Goal: Obtain resource: Download file/media

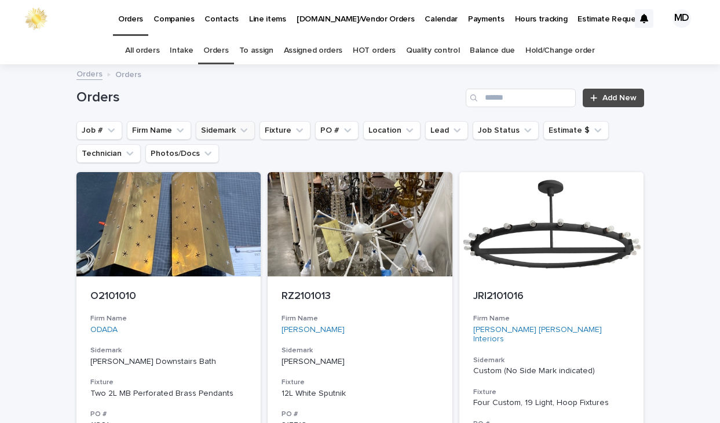
click at [243, 134] on button "Sidemark" at bounding box center [225, 130] width 59 height 19
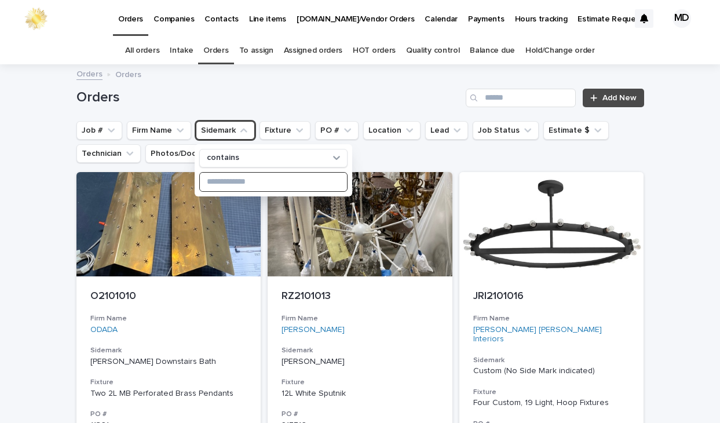
click at [239, 182] on input at bounding box center [273, 182] width 147 height 19
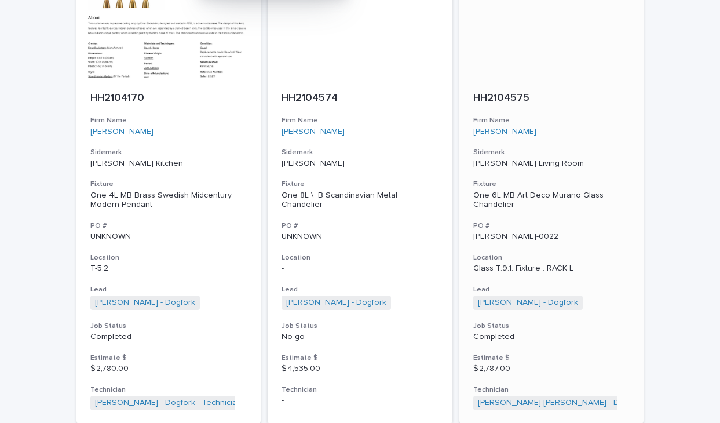
scroll to position [232, 0]
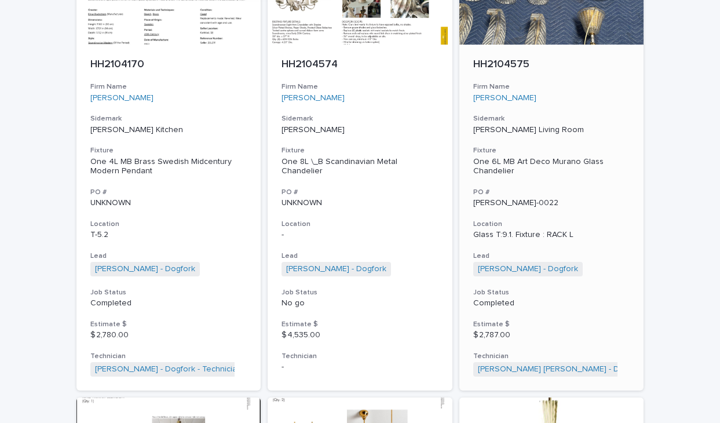
type input "****"
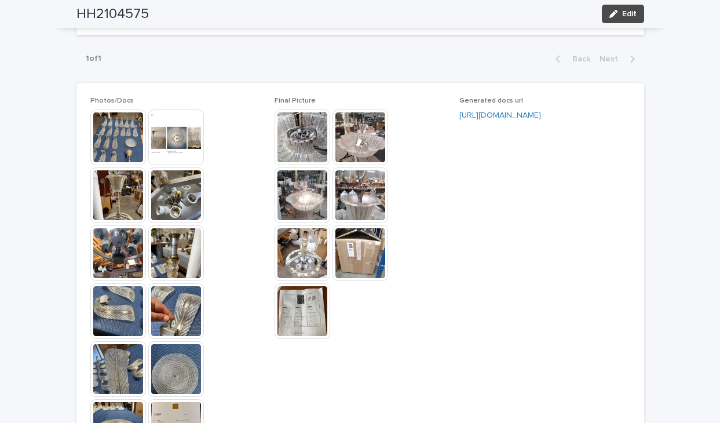
scroll to position [1101, 0]
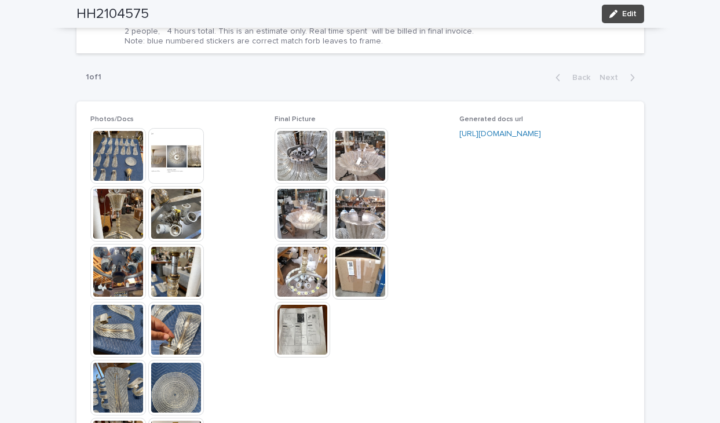
click at [305, 264] on img at bounding box center [303, 272] width 56 height 56
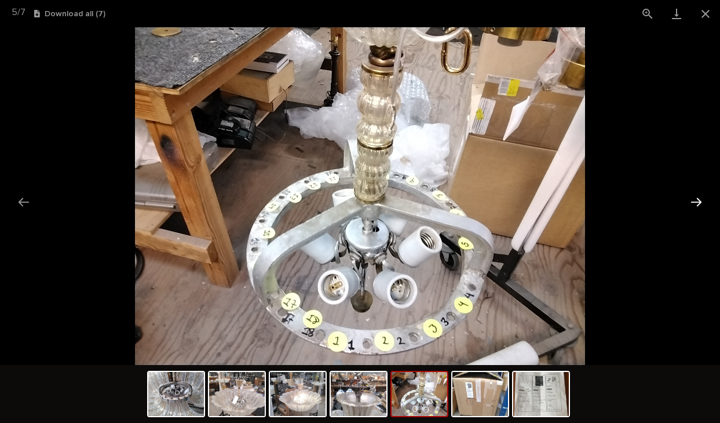
click at [697, 200] on button "Next slide" at bounding box center [696, 202] width 24 height 23
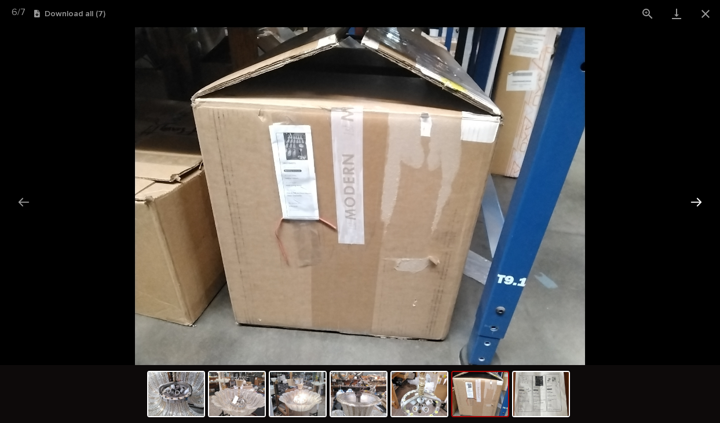
click at [697, 200] on button "Next slide" at bounding box center [696, 202] width 24 height 23
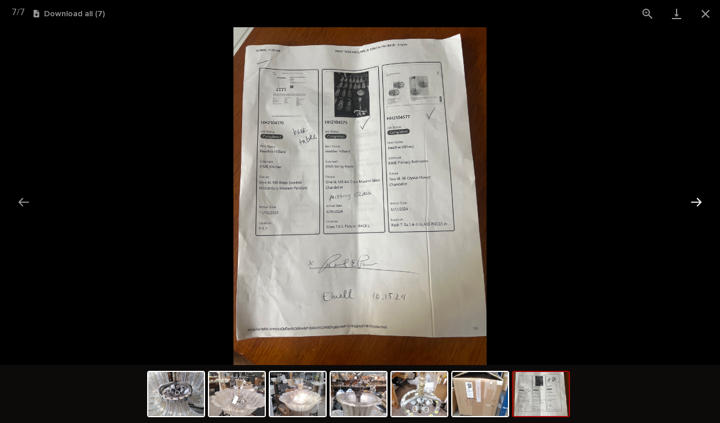
click at [697, 200] on button "Next slide" at bounding box center [696, 202] width 24 height 23
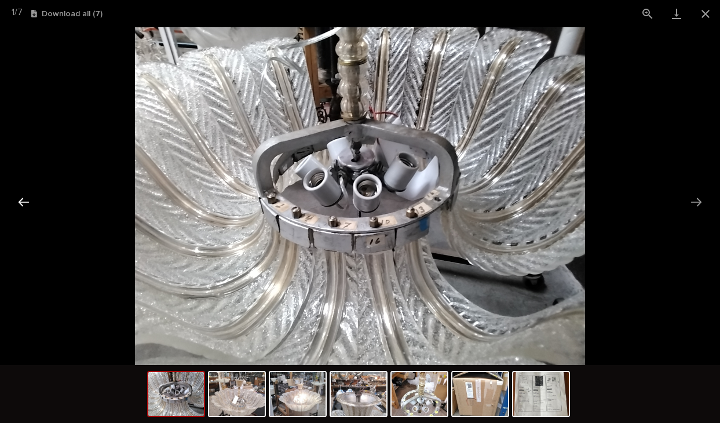
click at [23, 202] on button "Previous slide" at bounding box center [24, 202] width 24 height 23
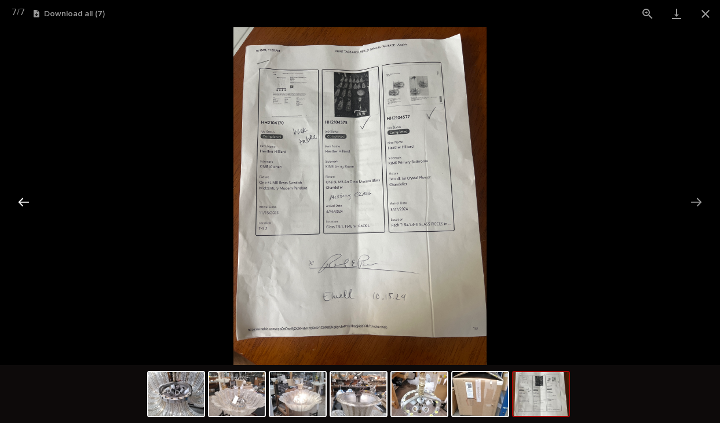
click at [23, 202] on button "Previous slide" at bounding box center [24, 202] width 24 height 23
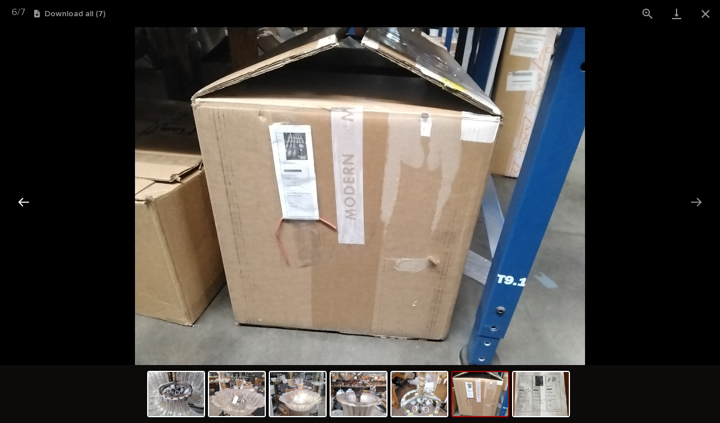
click at [24, 202] on button "Previous slide" at bounding box center [24, 202] width 24 height 23
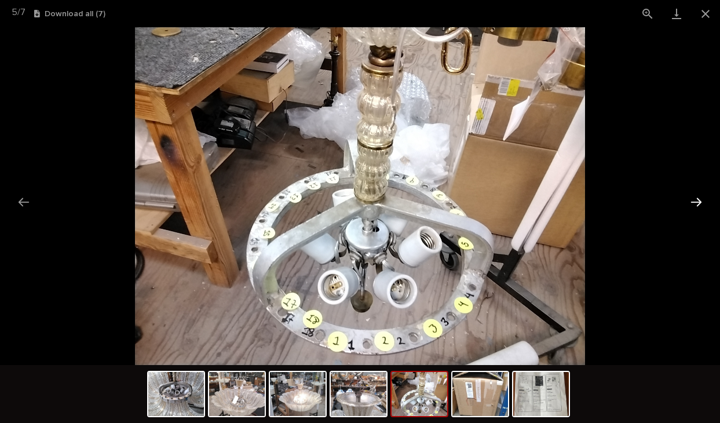
click at [696, 203] on button "Next slide" at bounding box center [696, 202] width 24 height 23
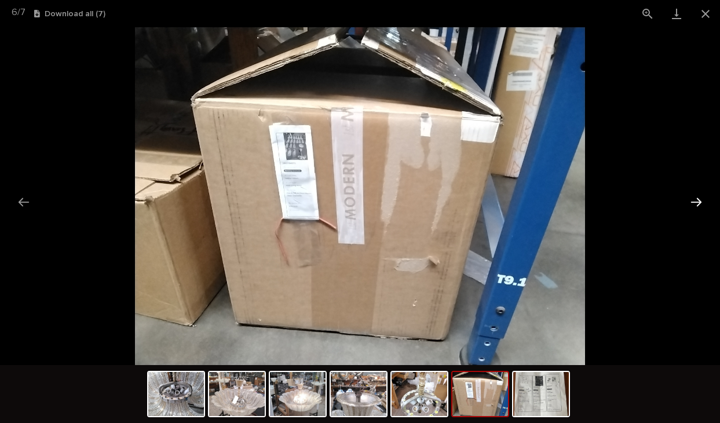
click at [697, 203] on button "Next slide" at bounding box center [696, 202] width 24 height 23
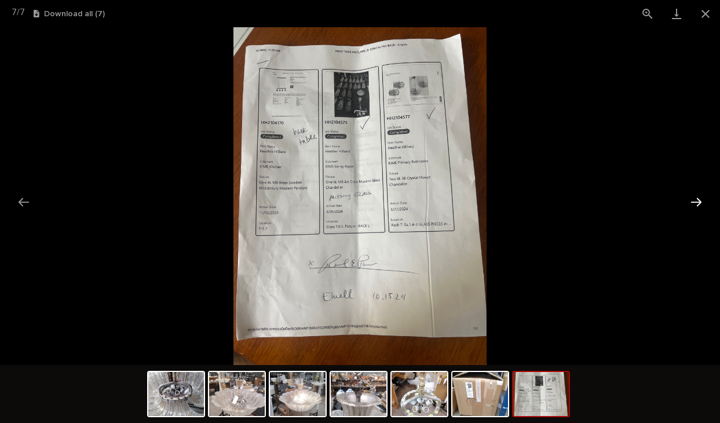
click at [698, 203] on button "Next slide" at bounding box center [696, 202] width 24 height 23
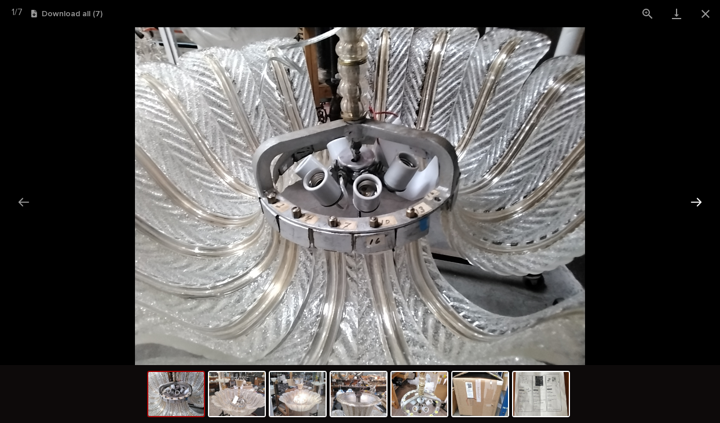
click at [700, 203] on button "Next slide" at bounding box center [696, 202] width 24 height 23
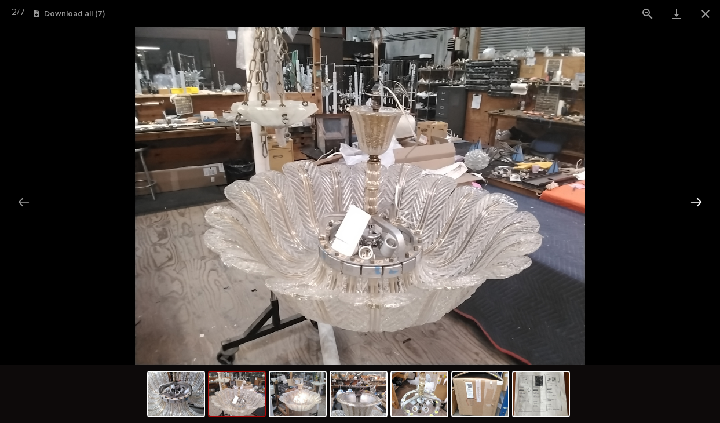
click at [700, 203] on button "Next slide" at bounding box center [696, 202] width 24 height 23
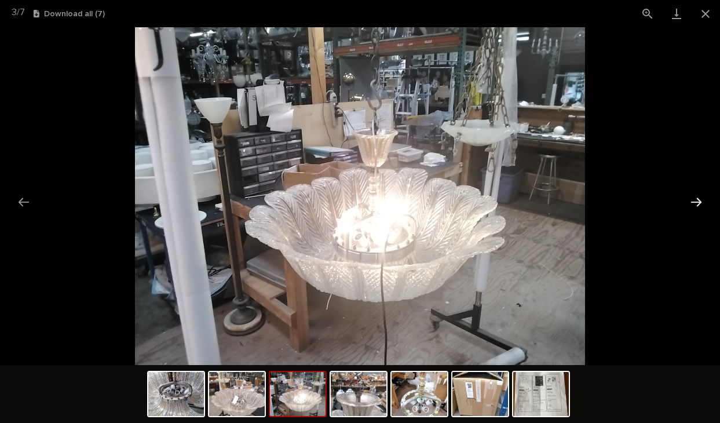
click at [700, 203] on button "Next slide" at bounding box center [696, 202] width 24 height 23
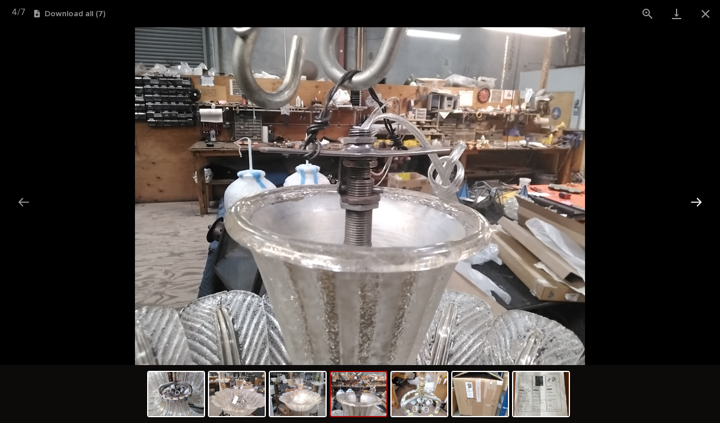
click at [700, 203] on button "Next slide" at bounding box center [696, 202] width 24 height 23
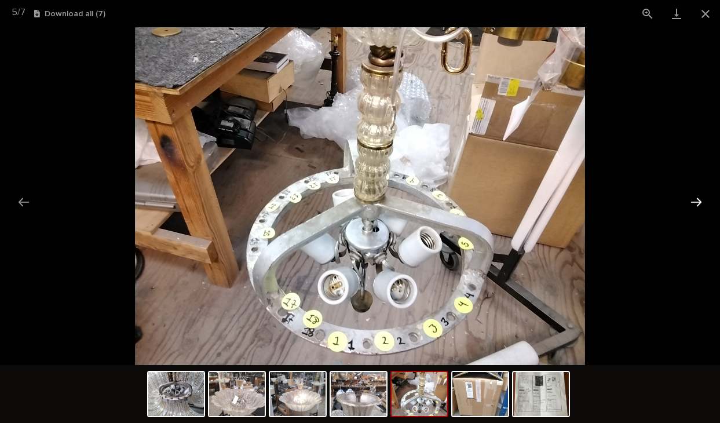
click at [700, 203] on button "Next slide" at bounding box center [696, 202] width 24 height 23
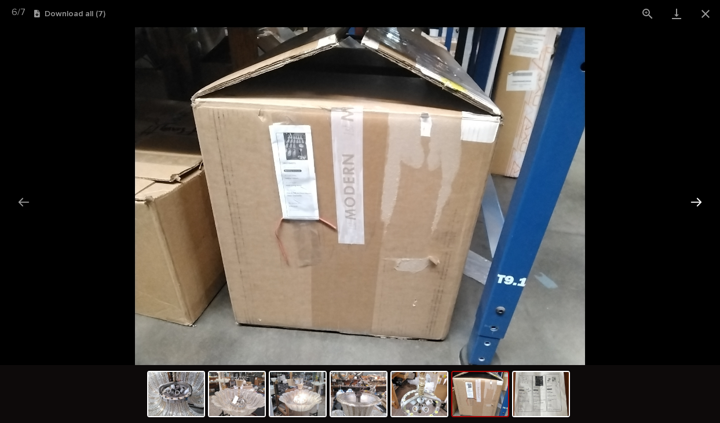
click at [700, 203] on button "Next slide" at bounding box center [696, 202] width 24 height 23
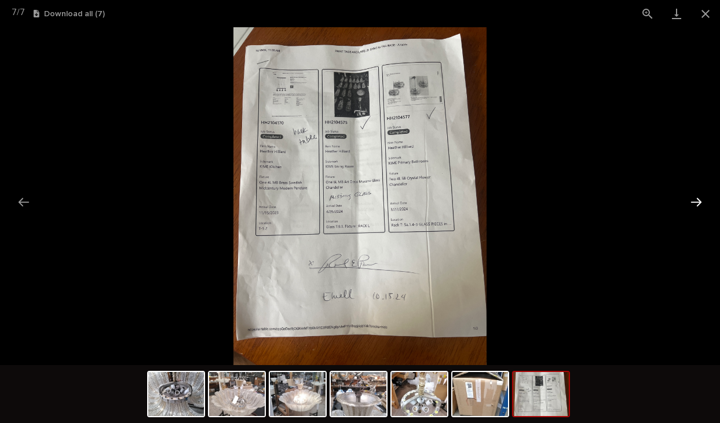
click at [700, 203] on button "Next slide" at bounding box center [696, 202] width 24 height 23
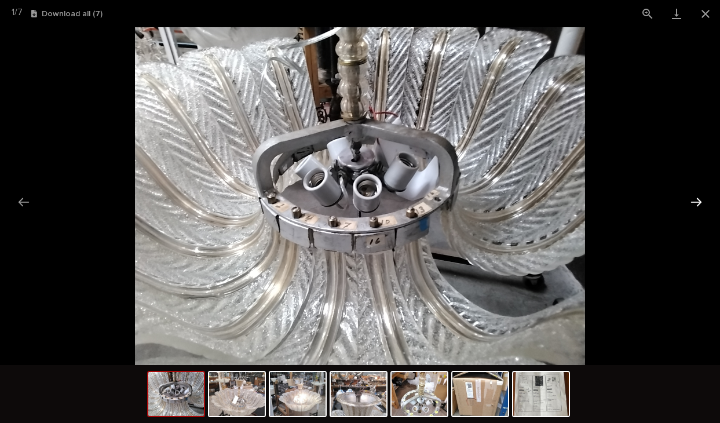
click at [700, 203] on button "Next slide" at bounding box center [696, 202] width 24 height 23
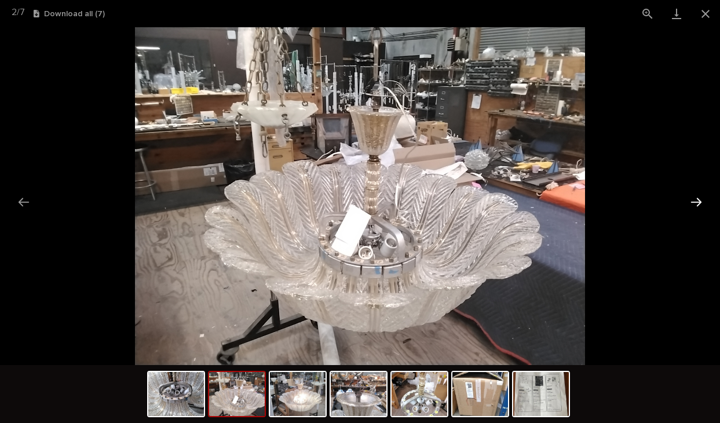
click at [700, 203] on button "Next slide" at bounding box center [696, 202] width 24 height 23
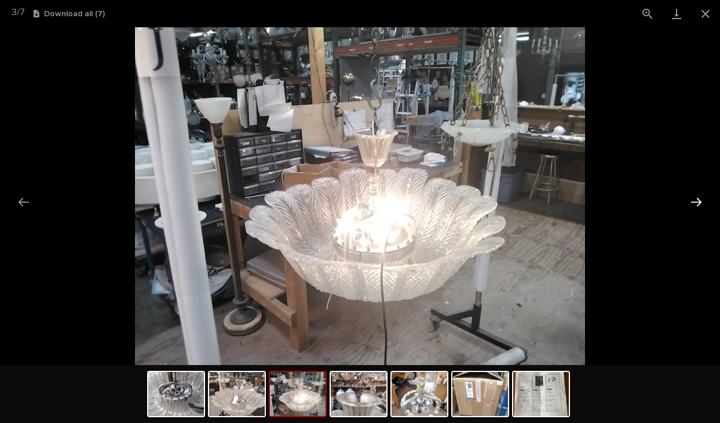
click at [700, 203] on button "Next slide" at bounding box center [696, 202] width 24 height 23
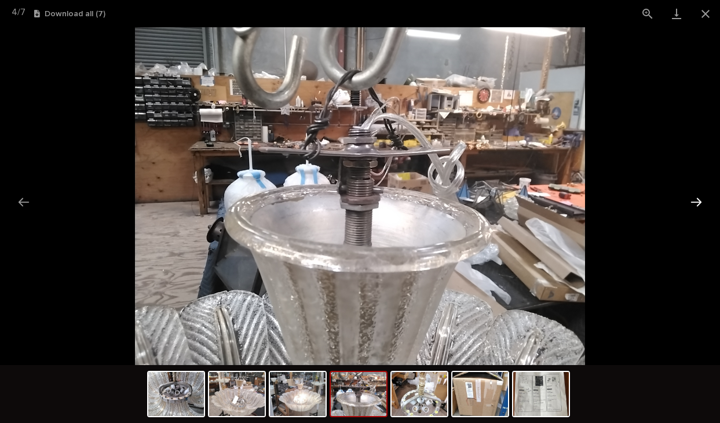
click at [700, 203] on button "Next slide" at bounding box center [696, 202] width 24 height 23
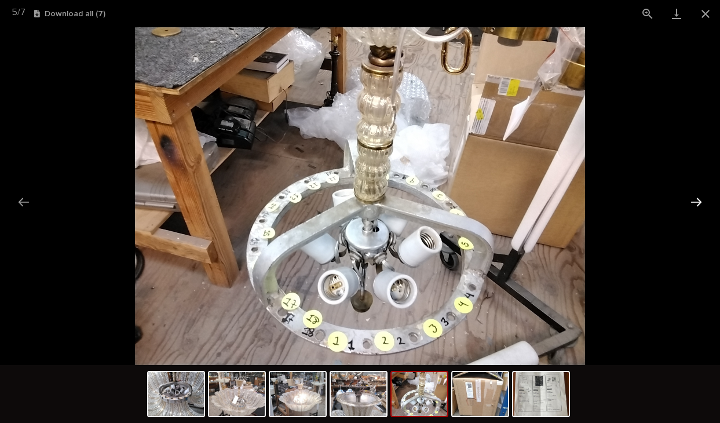
click at [701, 203] on button "Next slide" at bounding box center [696, 202] width 24 height 23
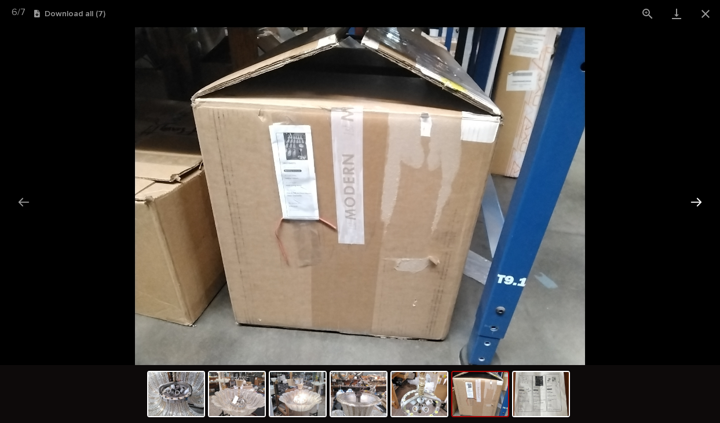
click at [701, 203] on button "Next slide" at bounding box center [696, 202] width 24 height 23
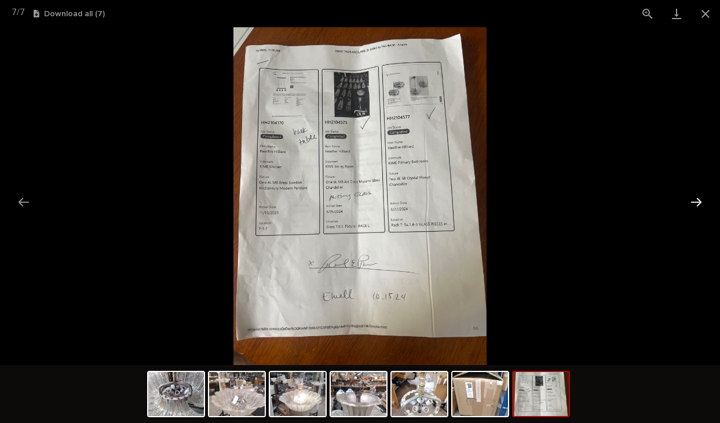
click at [701, 203] on button "Next slide" at bounding box center [696, 202] width 24 height 23
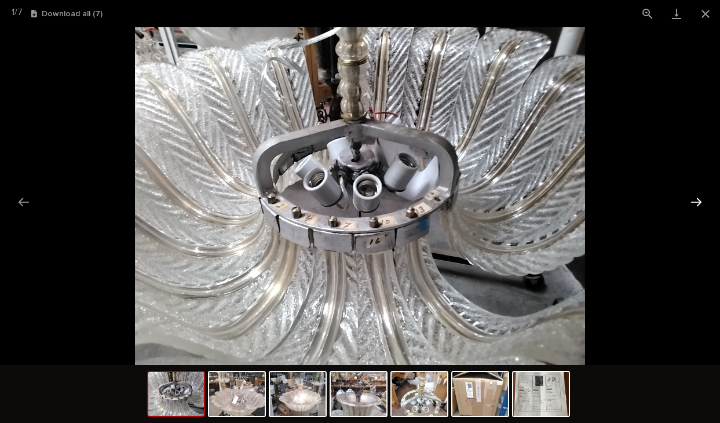
click at [701, 203] on button "Next slide" at bounding box center [696, 202] width 24 height 23
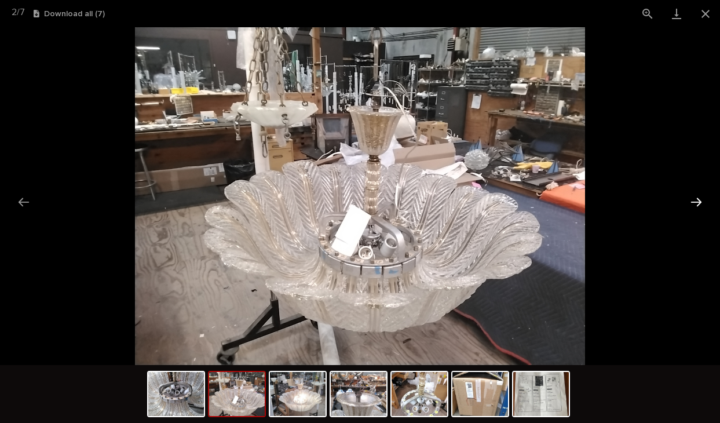
click at [701, 203] on button "Next slide" at bounding box center [696, 202] width 24 height 23
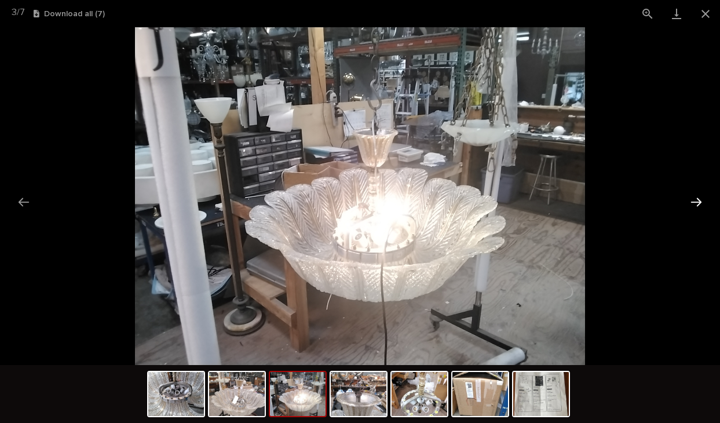
click at [701, 203] on button "Next slide" at bounding box center [696, 202] width 24 height 23
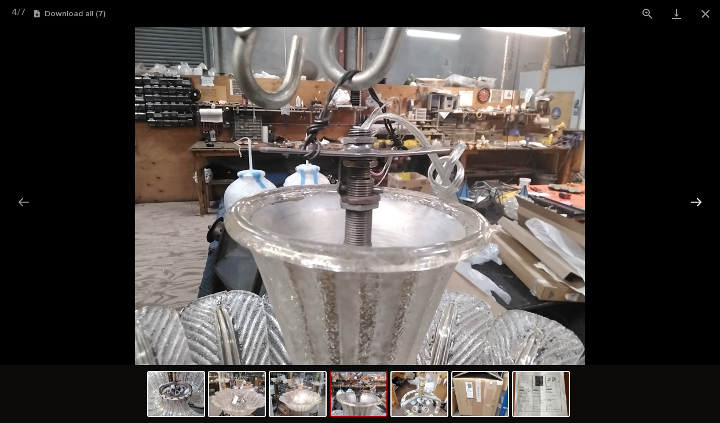
click at [701, 203] on button "Next slide" at bounding box center [696, 202] width 24 height 23
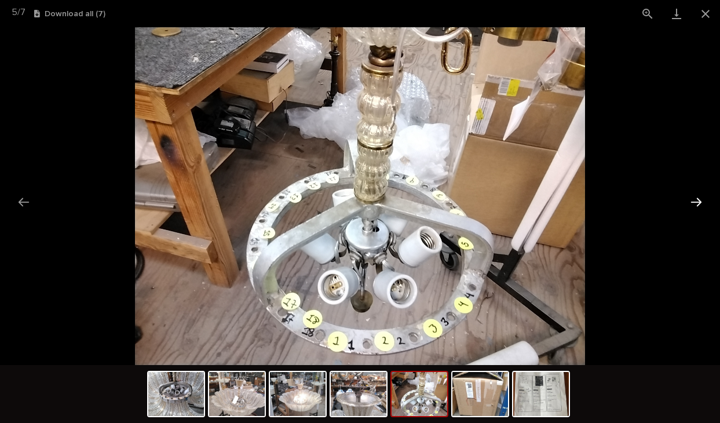
click at [701, 203] on button "Next slide" at bounding box center [696, 202] width 24 height 23
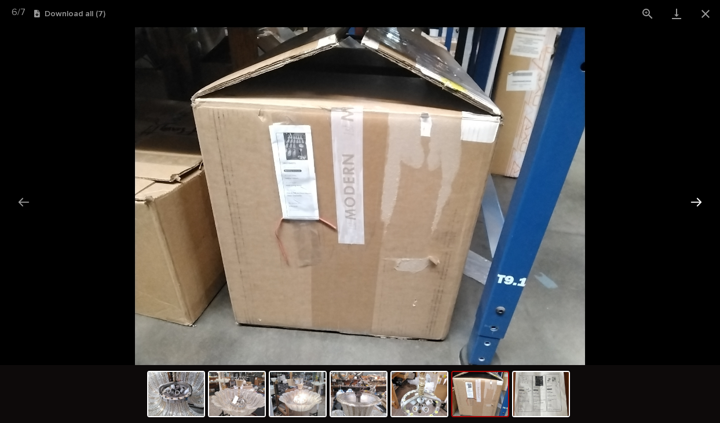
click at [701, 203] on button "Next slide" at bounding box center [696, 202] width 24 height 23
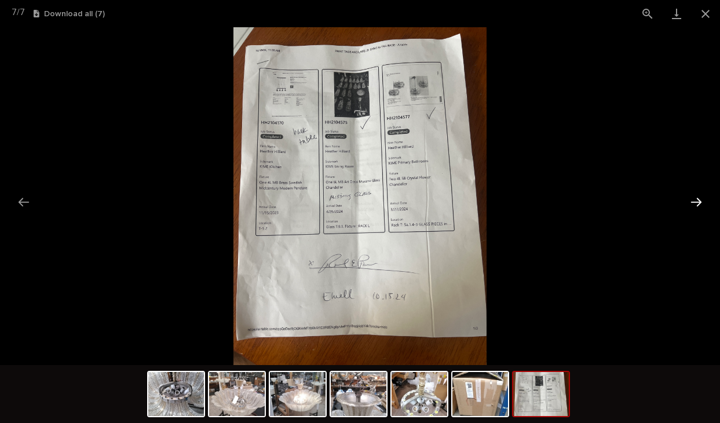
click at [701, 203] on button "Next slide" at bounding box center [696, 202] width 24 height 23
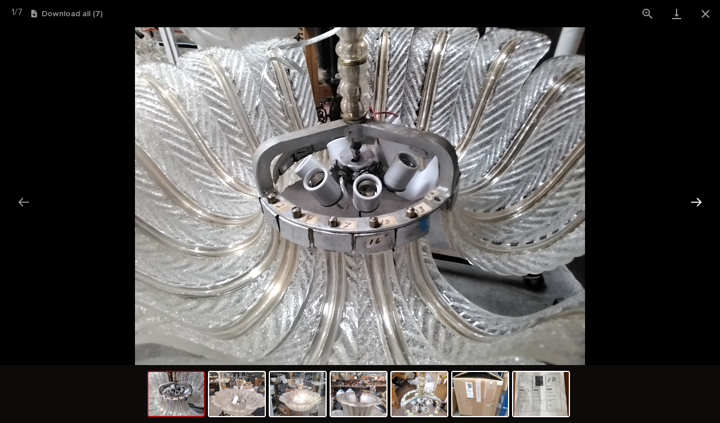
click at [701, 203] on button "Next slide" at bounding box center [696, 202] width 24 height 23
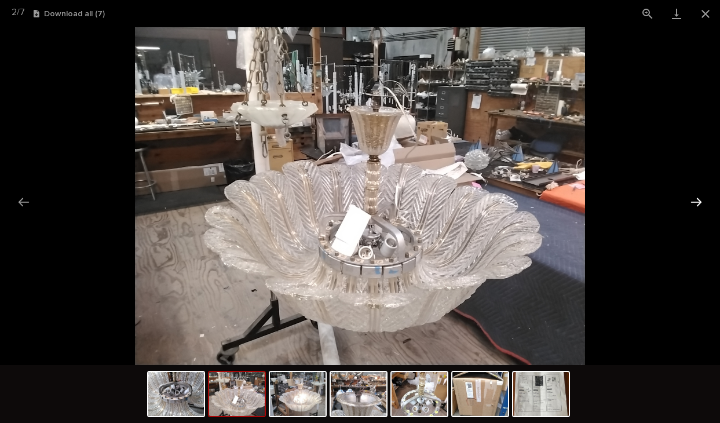
click at [701, 203] on button "Next slide" at bounding box center [696, 202] width 24 height 23
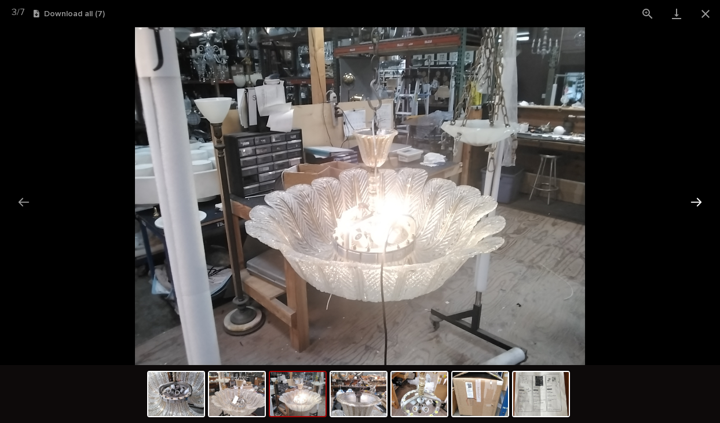
click at [701, 203] on button "Next slide" at bounding box center [696, 202] width 24 height 23
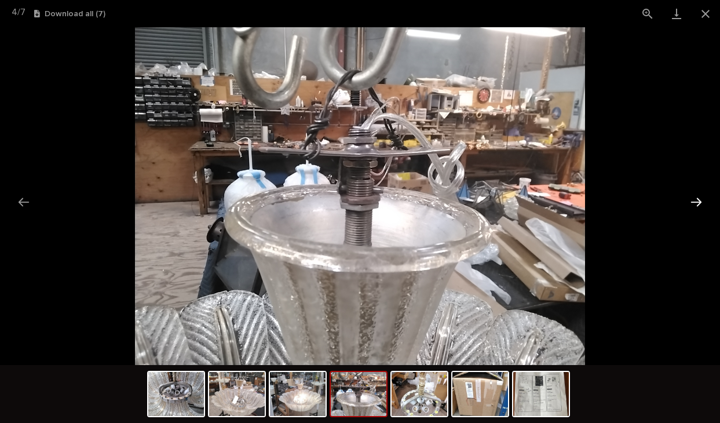
click at [701, 203] on button "Next slide" at bounding box center [696, 202] width 24 height 23
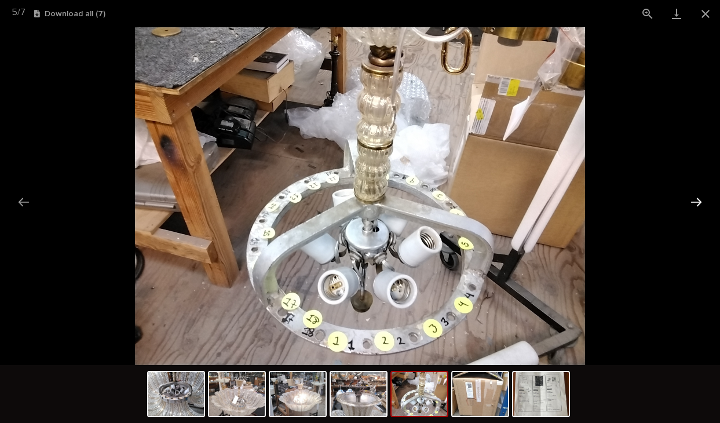
click at [701, 203] on button "Next slide" at bounding box center [696, 202] width 24 height 23
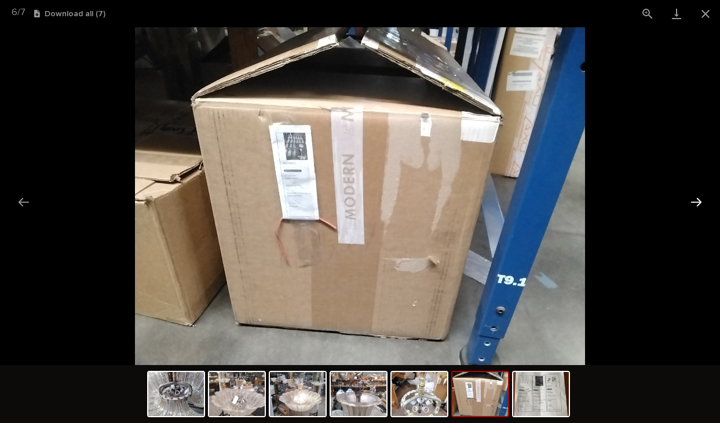
click at [701, 203] on button "Next slide" at bounding box center [696, 202] width 24 height 23
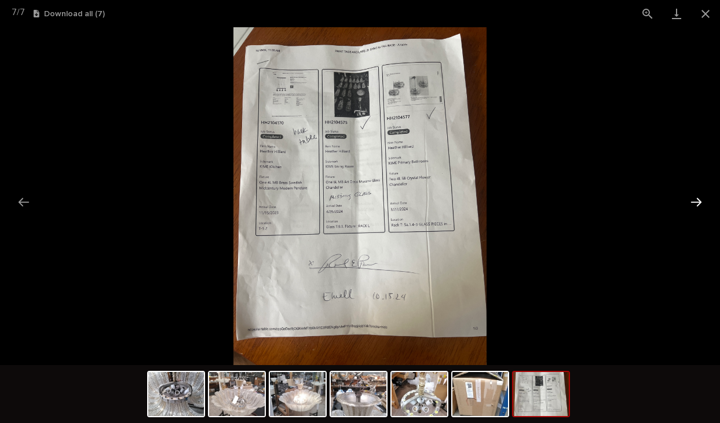
click at [701, 203] on button "Next slide" at bounding box center [696, 202] width 24 height 23
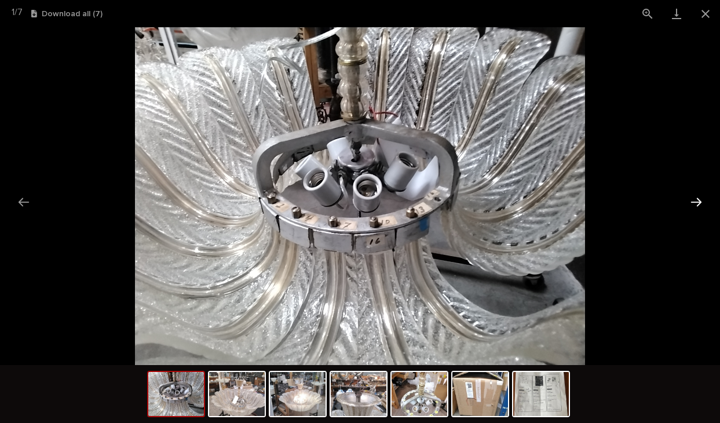
click at [701, 203] on button "Next slide" at bounding box center [696, 202] width 24 height 23
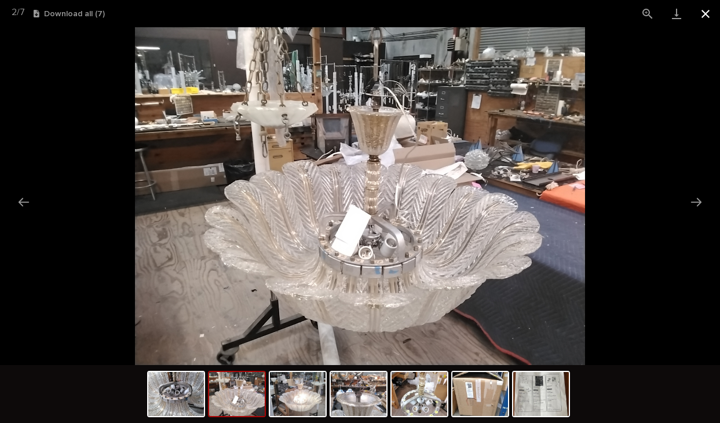
click at [706, 10] on button "Close gallery" at bounding box center [705, 13] width 29 height 27
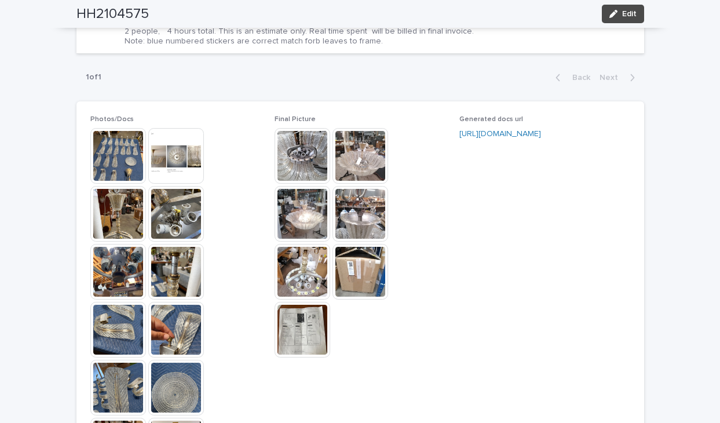
click at [105, 149] on img at bounding box center [118, 156] width 56 height 56
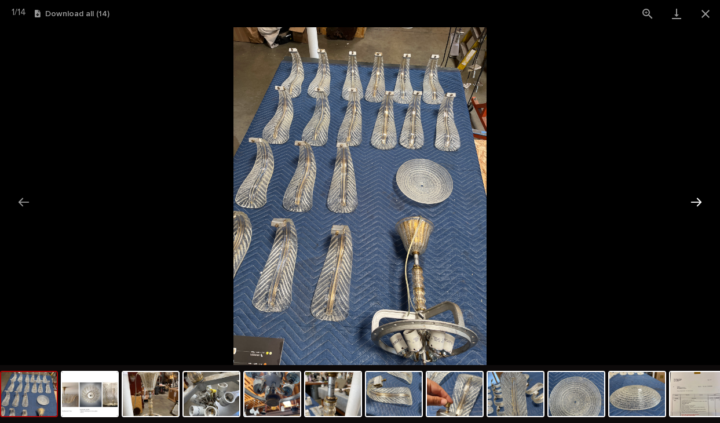
click at [699, 201] on button "Next slide" at bounding box center [696, 202] width 24 height 23
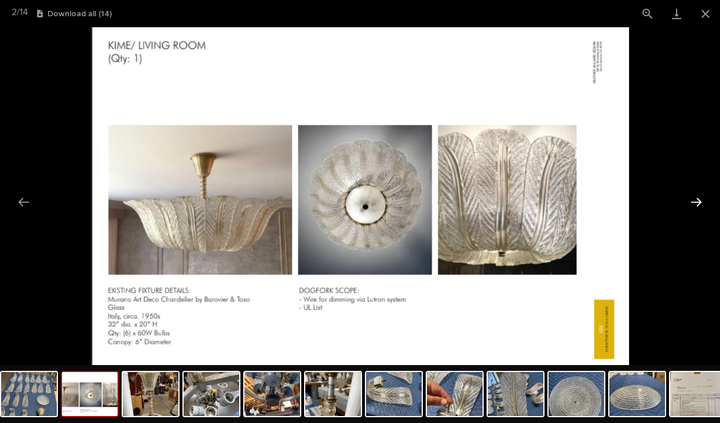
click at [698, 200] on button "Next slide" at bounding box center [696, 202] width 24 height 23
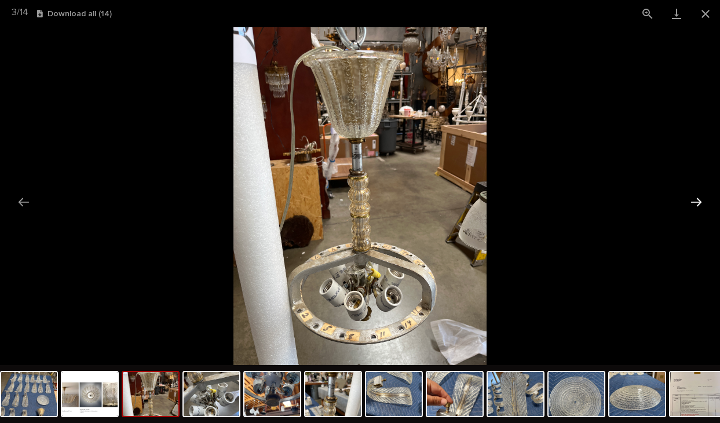
click at [698, 200] on button "Next slide" at bounding box center [696, 202] width 24 height 23
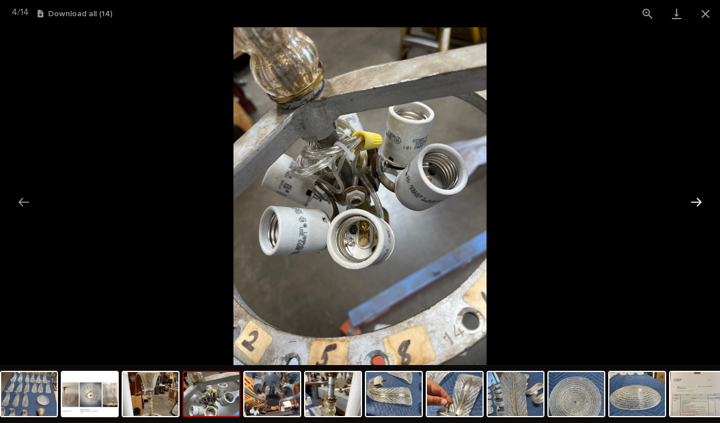
click at [698, 200] on button "Next slide" at bounding box center [696, 202] width 24 height 23
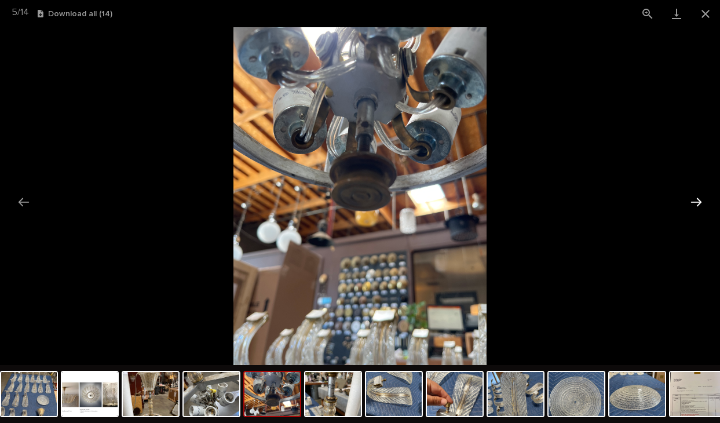
click at [698, 200] on button "Next slide" at bounding box center [696, 202] width 24 height 23
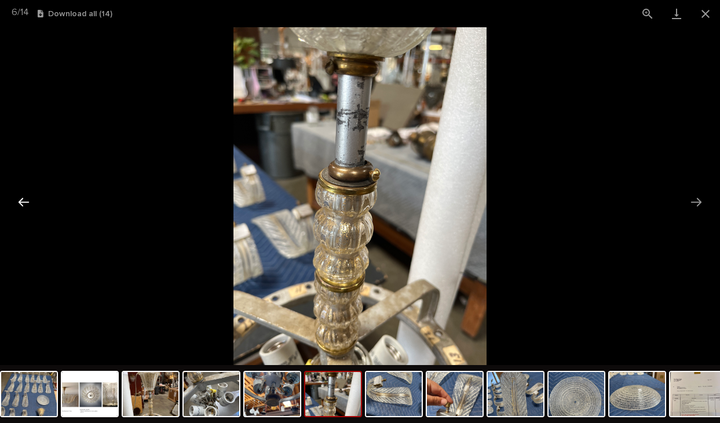
click at [25, 201] on button "Previous slide" at bounding box center [24, 202] width 24 height 23
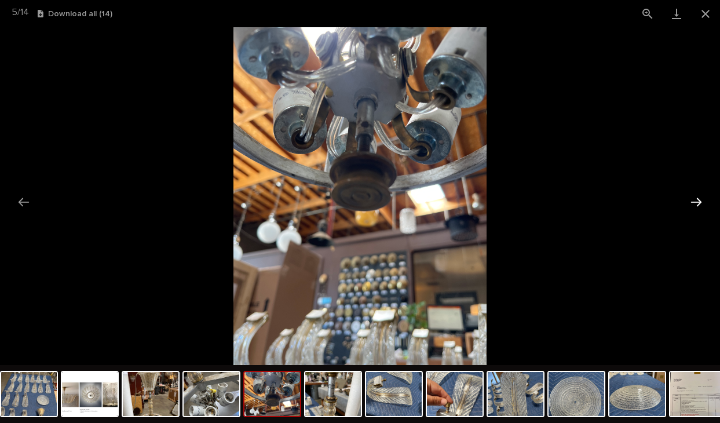
click at [697, 197] on button "Next slide" at bounding box center [696, 202] width 24 height 23
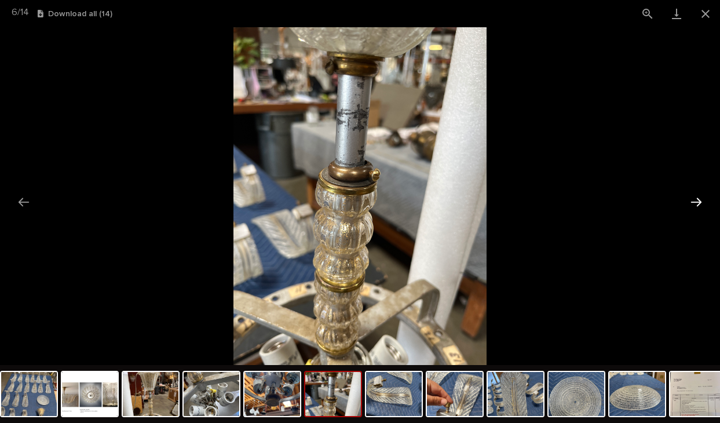
click at [697, 197] on button "Next slide" at bounding box center [696, 202] width 24 height 23
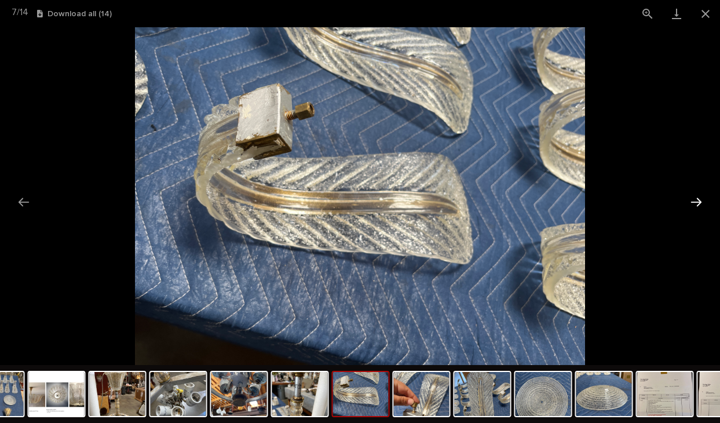
click at [697, 197] on button "Next slide" at bounding box center [696, 202] width 24 height 23
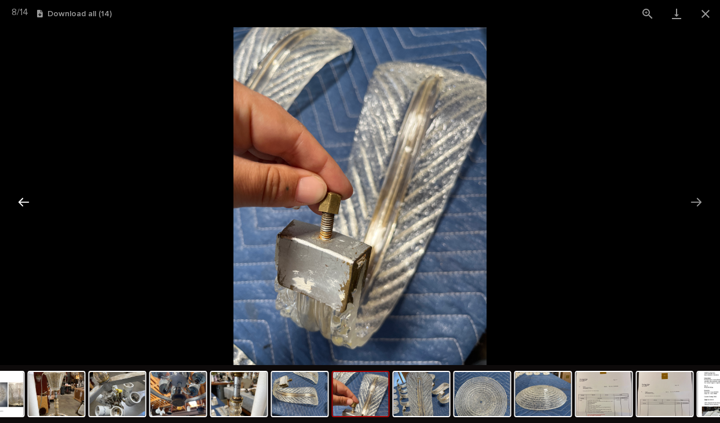
click at [23, 200] on button "Previous slide" at bounding box center [24, 202] width 24 height 23
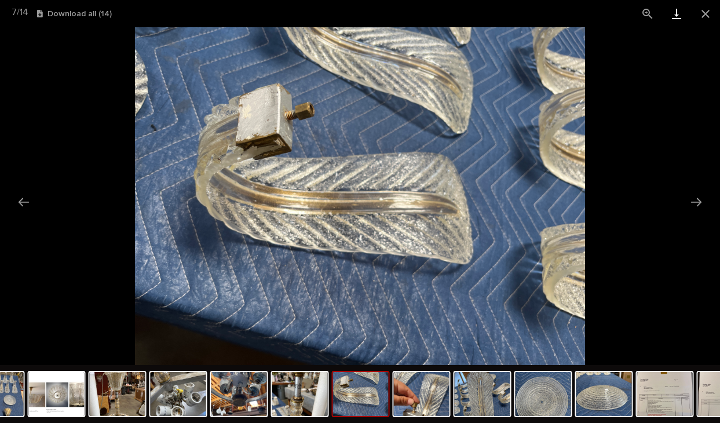
click at [677, 15] on link "Download" at bounding box center [676, 13] width 29 height 27
click at [695, 200] on button "Next slide" at bounding box center [696, 202] width 24 height 23
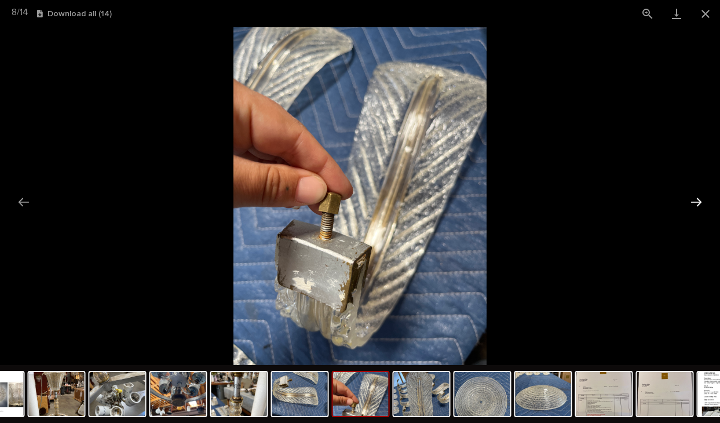
click at [698, 198] on button "Next slide" at bounding box center [696, 202] width 24 height 23
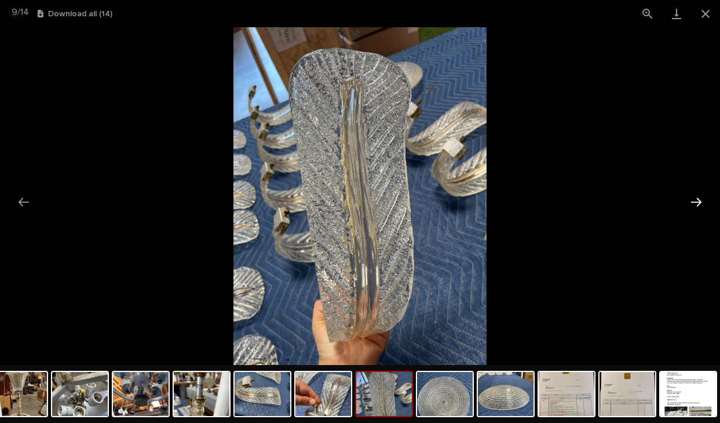
click at [698, 198] on button "Next slide" at bounding box center [696, 202] width 24 height 23
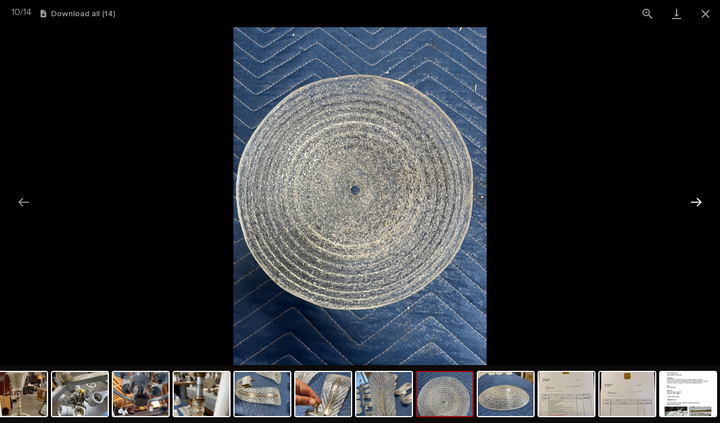
click at [698, 198] on button "Next slide" at bounding box center [696, 202] width 24 height 23
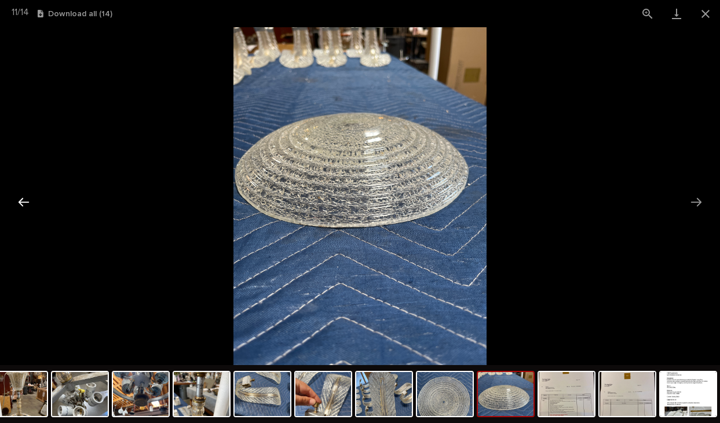
click at [23, 203] on button "Previous slide" at bounding box center [24, 202] width 24 height 23
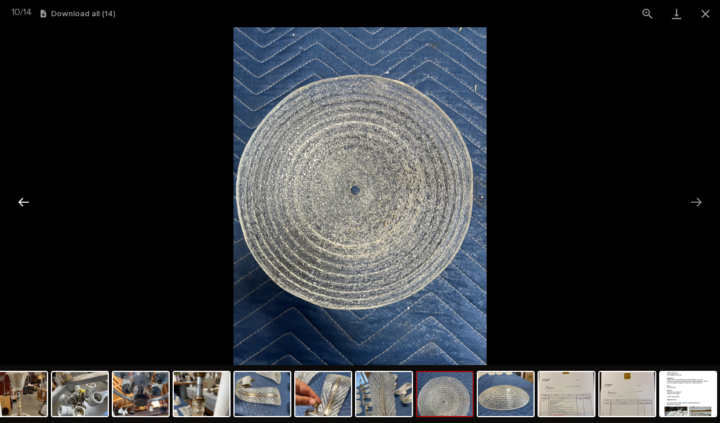
drag, startPoint x: 19, startPoint y: 200, endPoint x: 147, endPoint y: 114, distance: 153.9
click at [19, 200] on button "Previous slide" at bounding box center [24, 202] width 24 height 23
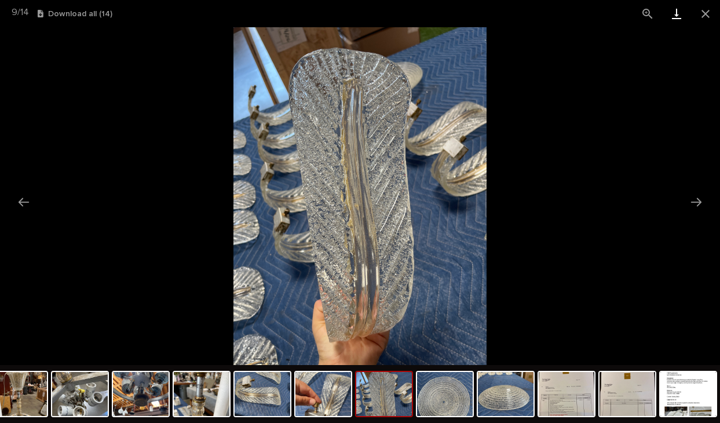
click at [678, 11] on link "Download" at bounding box center [676, 13] width 29 height 27
click at [677, 11] on link "Download" at bounding box center [676, 13] width 29 height 27
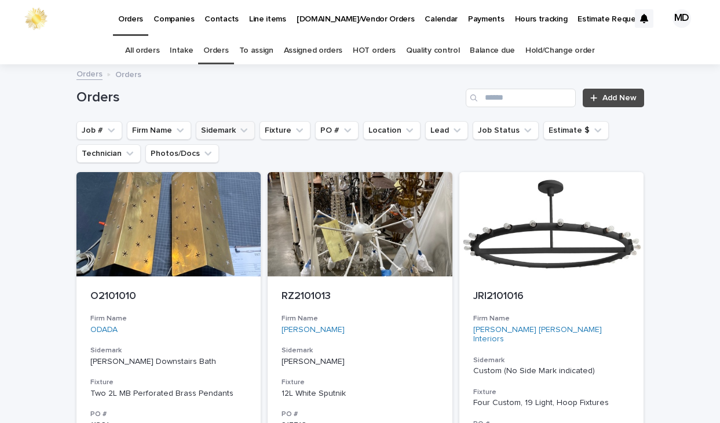
click at [227, 129] on button "Sidemark" at bounding box center [225, 130] width 59 height 19
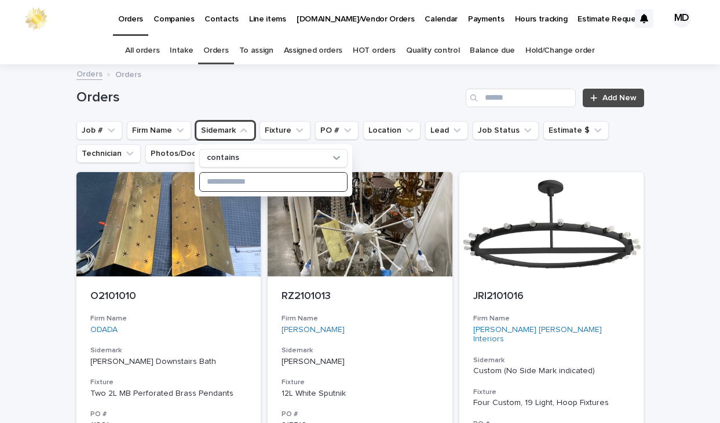
click at [224, 181] on input at bounding box center [273, 182] width 147 height 19
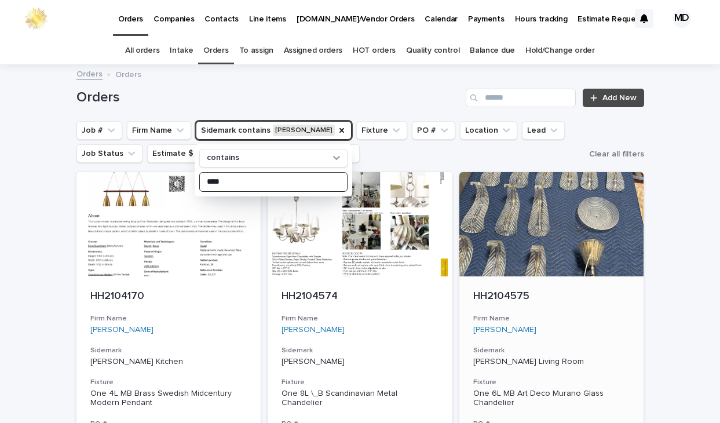
type input "****"
click at [506, 397] on div "One 6L MB Art Deco Murano Glass Chandelier" at bounding box center [551, 399] width 157 height 20
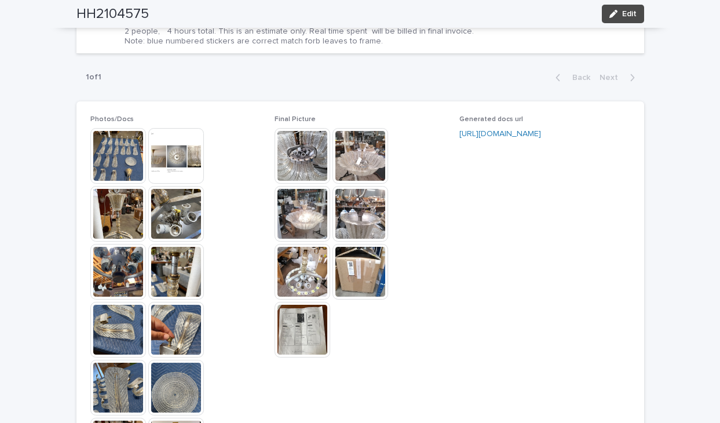
scroll to position [1158, 0]
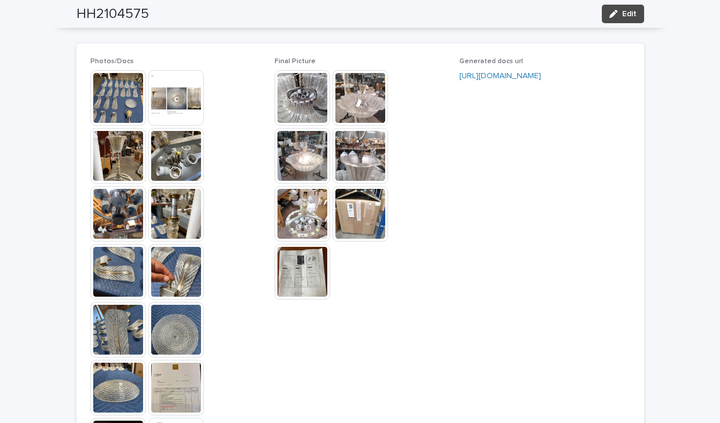
click at [177, 262] on img at bounding box center [176, 272] width 56 height 56
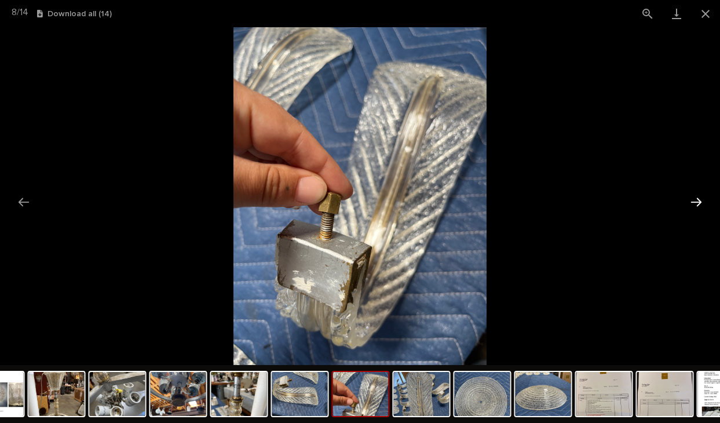
click at [700, 203] on button "Next slide" at bounding box center [696, 202] width 24 height 23
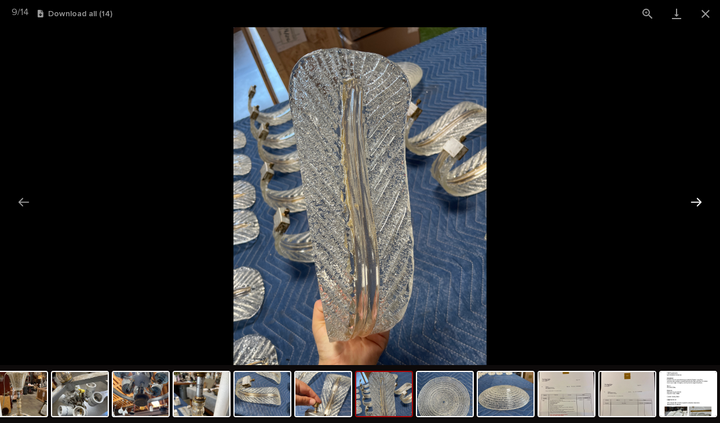
click at [700, 203] on button "Next slide" at bounding box center [696, 202] width 24 height 23
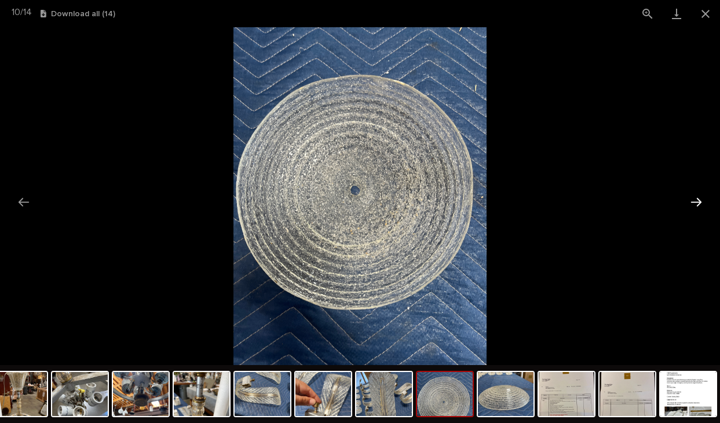
click at [700, 203] on button "Next slide" at bounding box center [696, 202] width 24 height 23
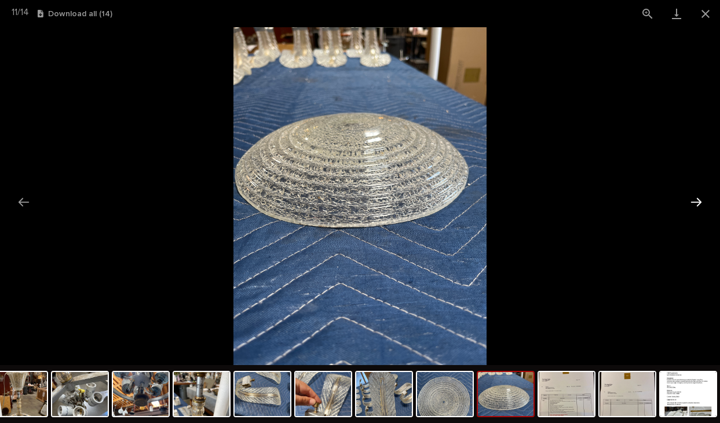
click at [700, 203] on button "Next slide" at bounding box center [696, 202] width 24 height 23
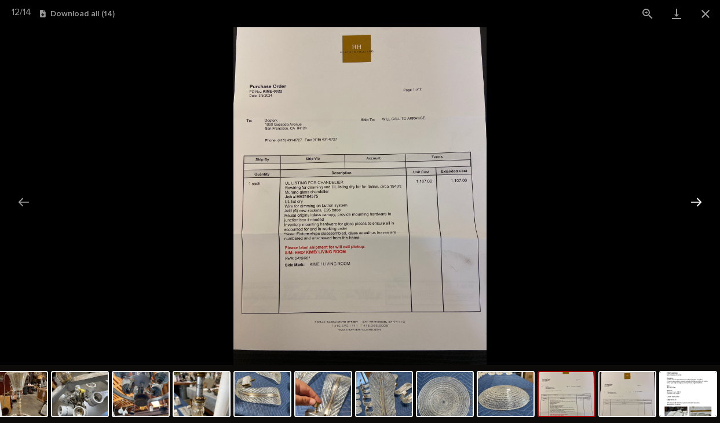
click at [700, 203] on button "Next slide" at bounding box center [696, 202] width 24 height 23
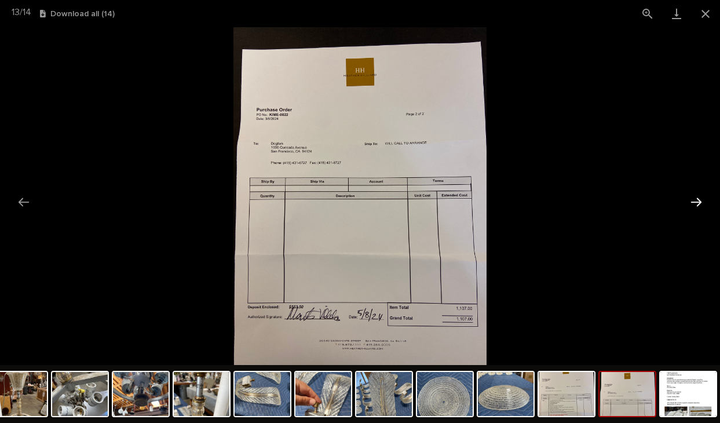
click at [700, 203] on button "Next slide" at bounding box center [696, 202] width 24 height 23
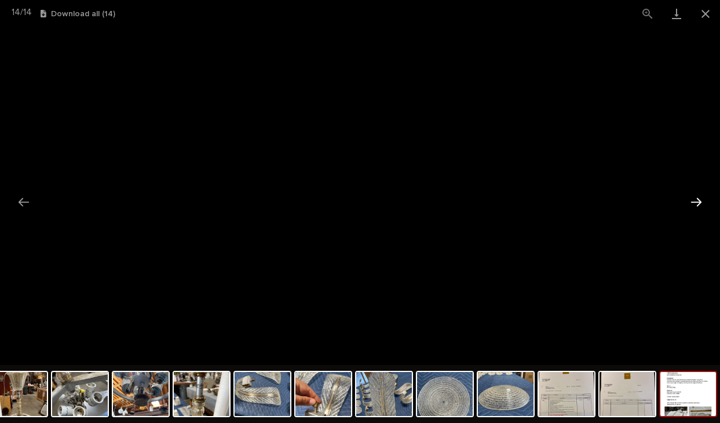
click at [700, 203] on button "Next slide" at bounding box center [696, 202] width 24 height 23
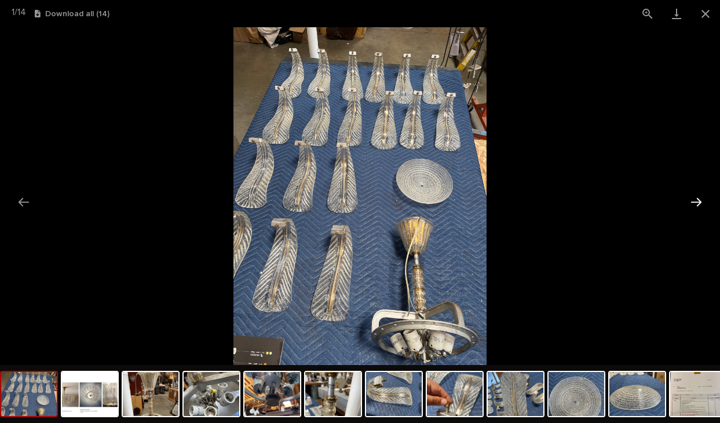
click at [700, 203] on button "Next slide" at bounding box center [696, 202] width 24 height 23
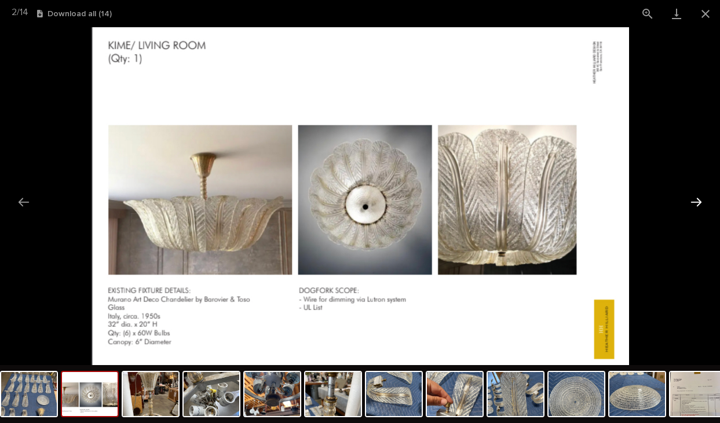
click at [700, 203] on button "Next slide" at bounding box center [696, 202] width 24 height 23
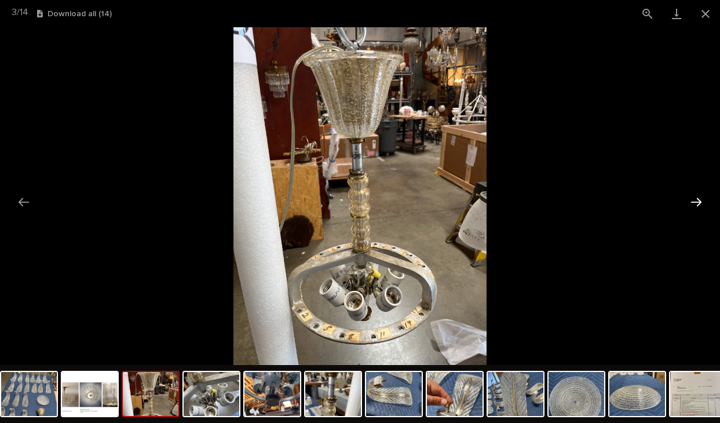
click at [700, 203] on button "Next slide" at bounding box center [696, 202] width 24 height 23
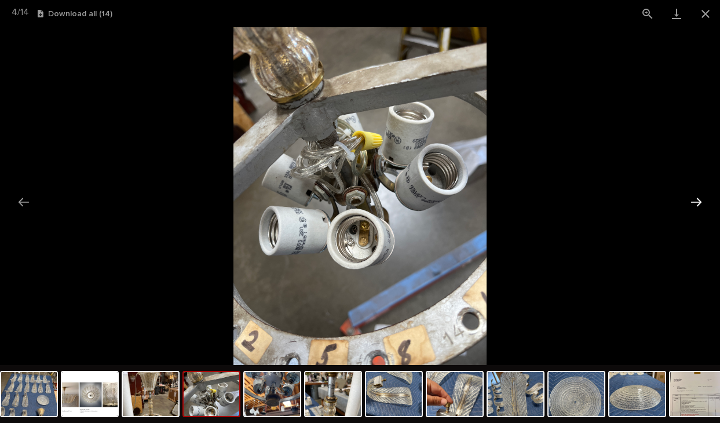
click at [700, 203] on button "Next slide" at bounding box center [696, 202] width 24 height 23
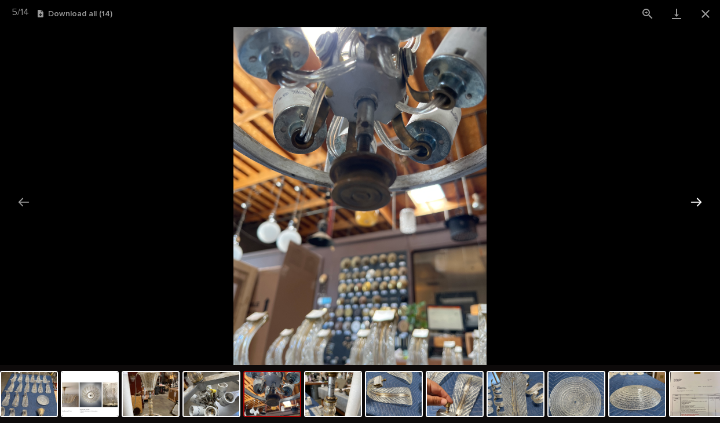
click at [700, 203] on button "Next slide" at bounding box center [696, 202] width 24 height 23
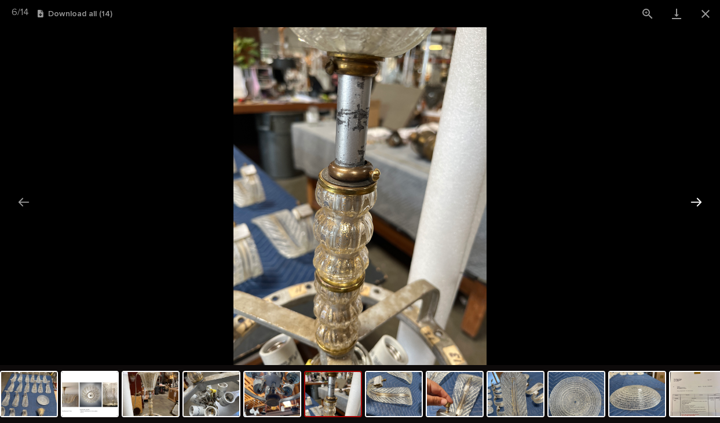
click at [700, 203] on button "Next slide" at bounding box center [696, 202] width 24 height 23
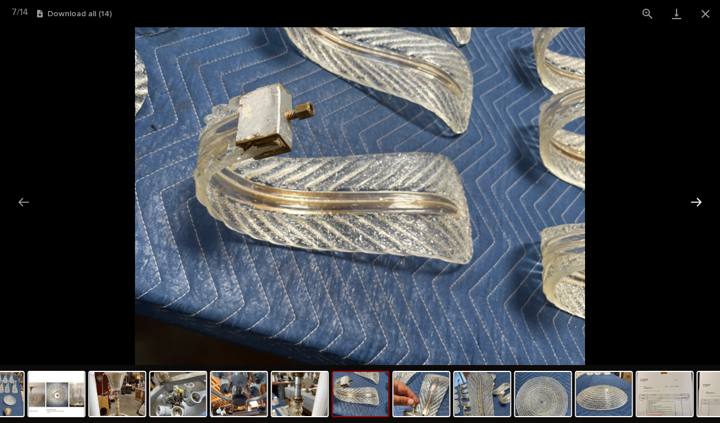
click at [697, 202] on button "Next slide" at bounding box center [696, 202] width 24 height 23
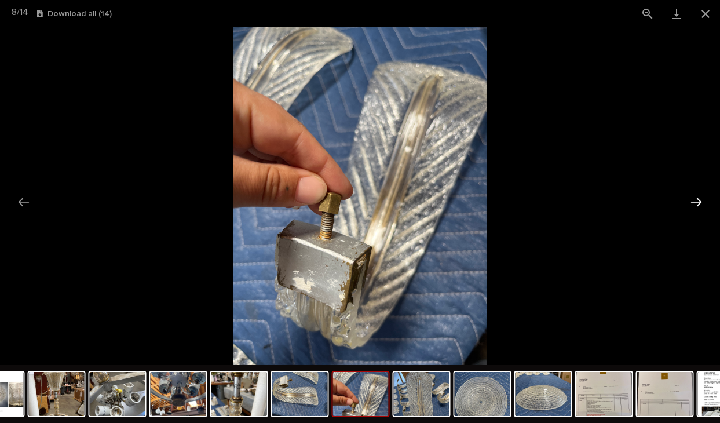
click at [697, 202] on button "Next slide" at bounding box center [696, 202] width 24 height 23
